Goal: Task Accomplishment & Management: Manage account settings

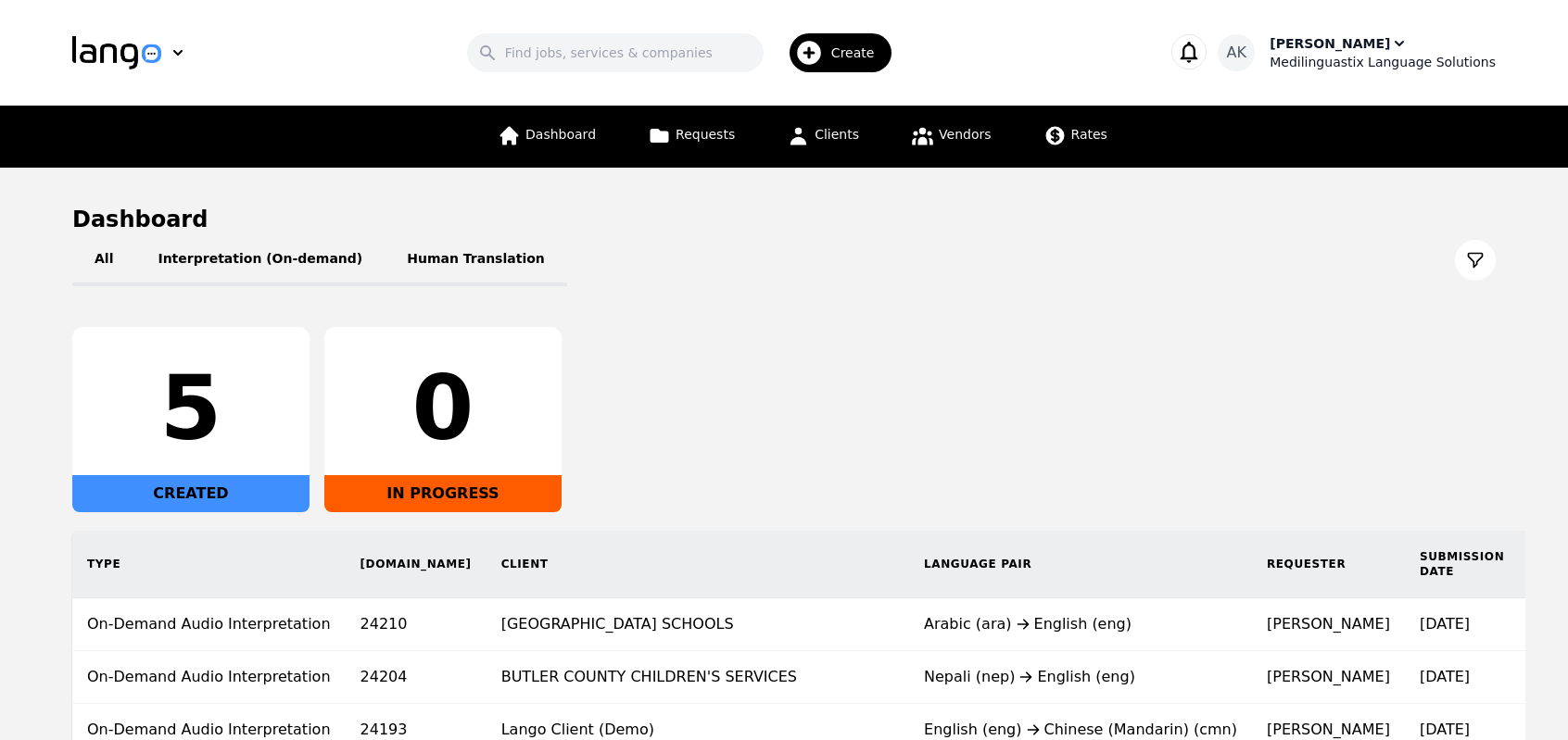
click at [1362, 46] on div "[PERSON_NAME]" at bounding box center [1330, 43] width 121 height 18
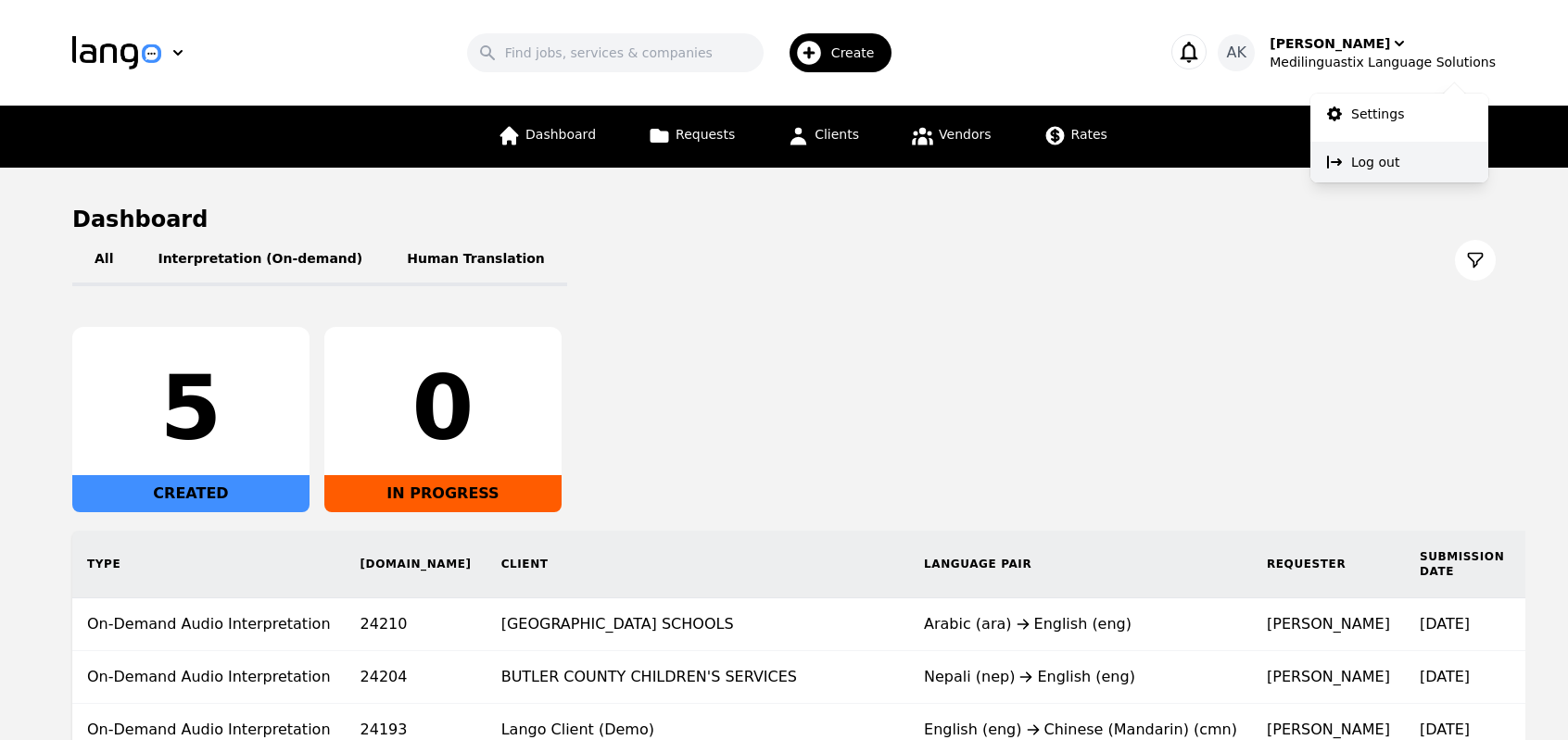
click at [1362, 157] on p "Log out" at bounding box center [1375, 162] width 49 height 18
